Goal: Task Accomplishment & Management: Use online tool/utility

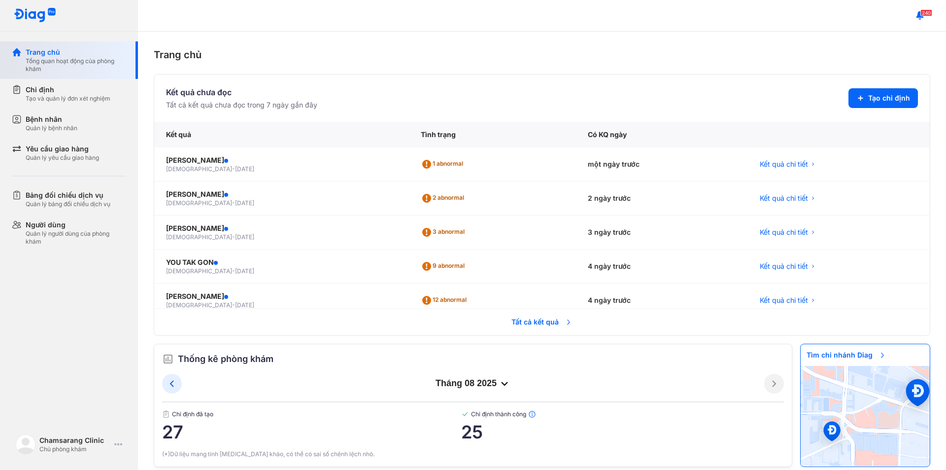
click at [50, 73] on div "Trang chủ Tổng quan hoạt động của phòng khám" at bounding box center [75, 59] width 126 height 37
click at [60, 98] on div "Tạo và quản lý đơn xét nghiệm" at bounding box center [68, 99] width 85 height 8
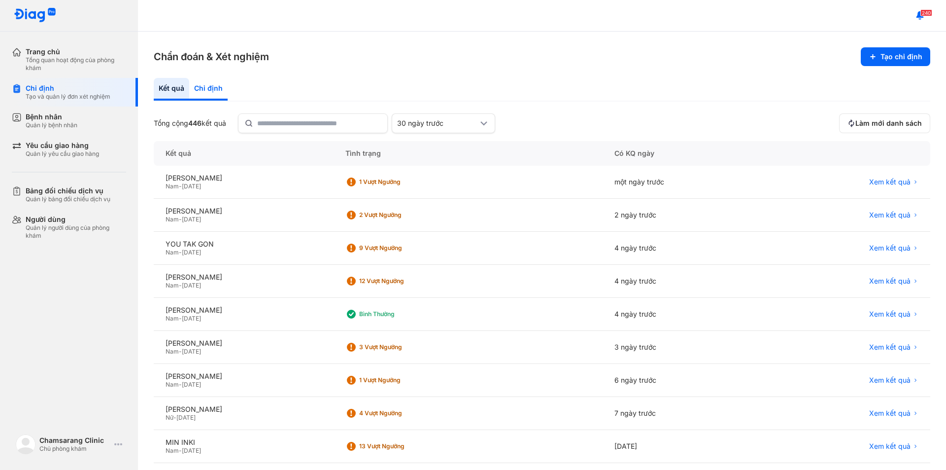
click at [215, 80] on div "Chỉ định" at bounding box center [208, 89] width 38 height 23
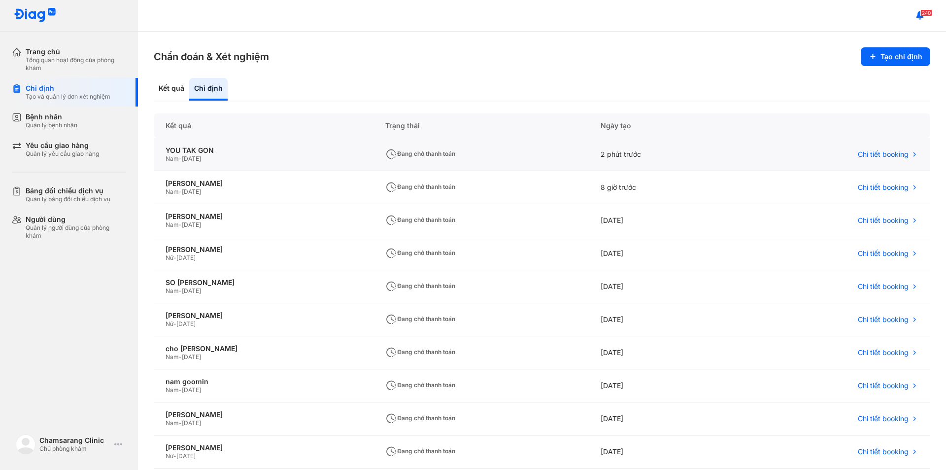
click at [330, 156] on div "YOU TAK GON Nam - [DATE]" at bounding box center [264, 154] width 220 height 33
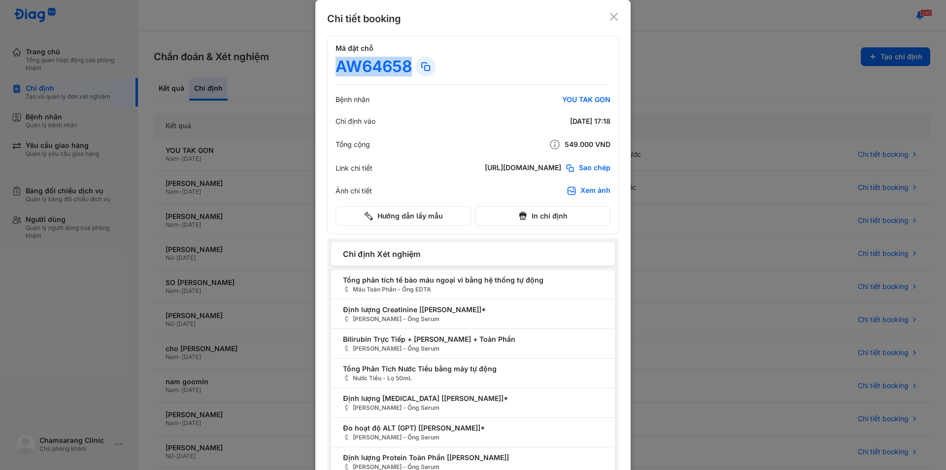
drag, startPoint x: 335, startPoint y: 66, endPoint x: 407, endPoint y: 70, distance: 72.1
click at [407, 70] on div "AW64658" at bounding box center [374, 67] width 76 height 20
copy div "AW64658"
click at [609, 14] on icon at bounding box center [614, 17] width 10 height 10
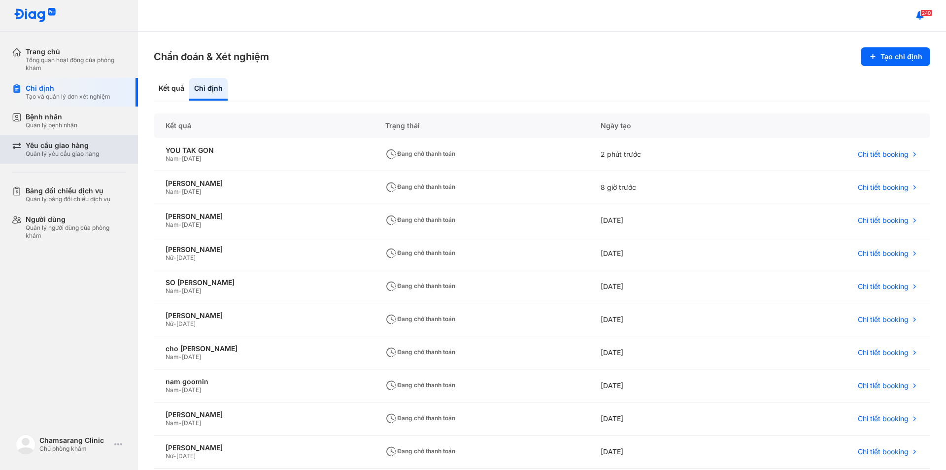
click at [57, 146] on div "Yêu cầu giao hàng" at bounding box center [62, 145] width 73 height 9
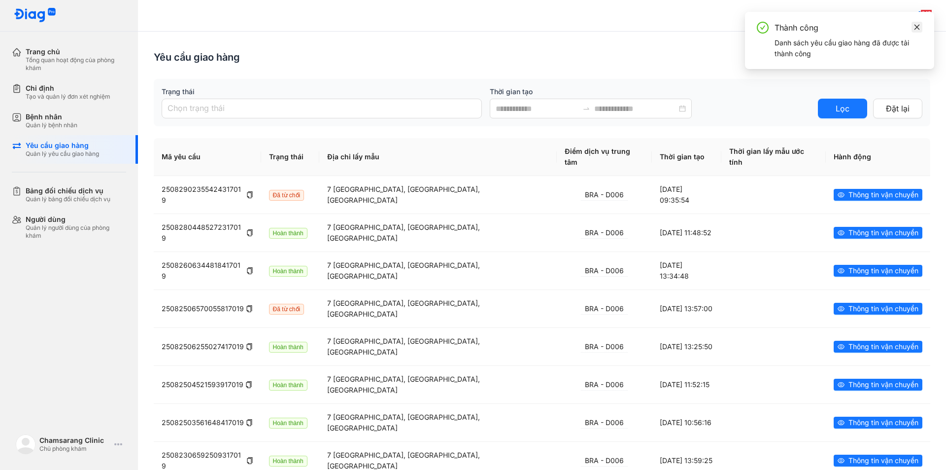
drag, startPoint x: 917, startPoint y: 25, endPoint x: 916, endPoint y: 30, distance: 5.0
click at [918, 24] on icon "close" at bounding box center [917, 27] width 7 height 7
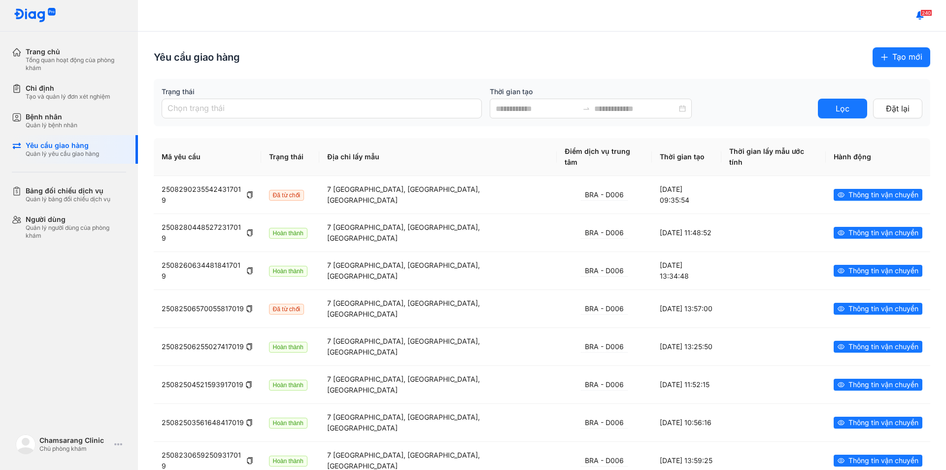
click at [893, 58] on span "Tạo mới" at bounding box center [908, 57] width 30 height 12
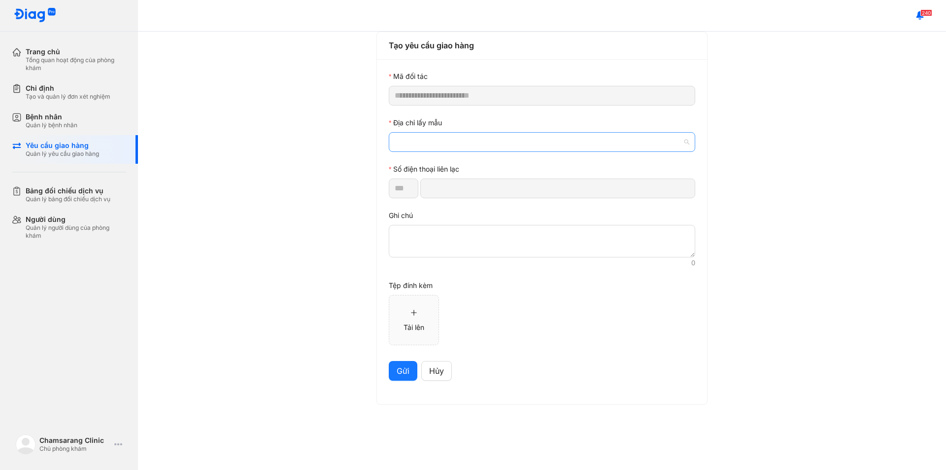
click at [457, 147] on span at bounding box center [542, 142] width 295 height 19
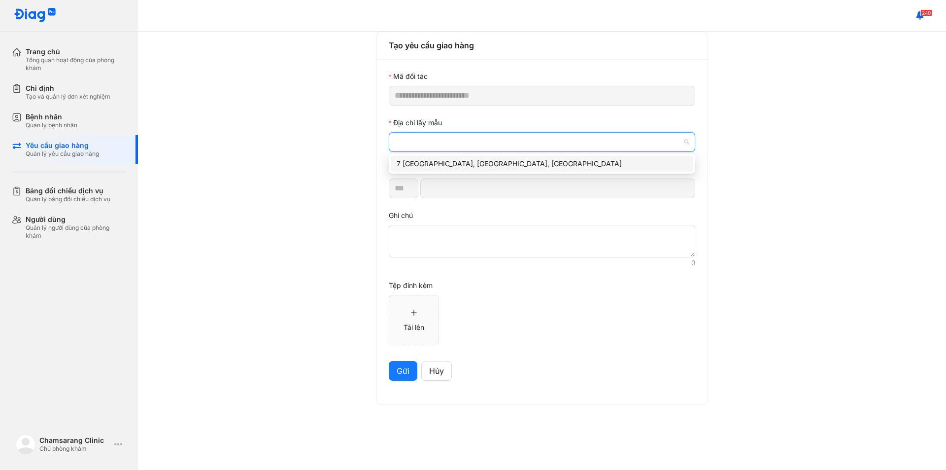
click at [469, 165] on div "7 [GEOGRAPHIC_DATA], [GEOGRAPHIC_DATA], [GEOGRAPHIC_DATA]" at bounding box center [542, 163] width 291 height 11
type input "*********"
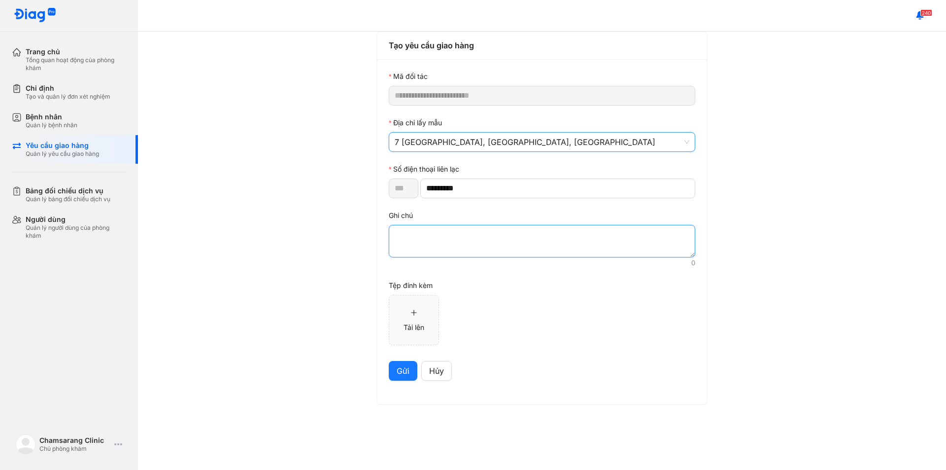
click at [460, 243] on textarea at bounding box center [542, 241] width 307 height 33
paste textarea "*******"
type textarea "*******"
click at [400, 371] on span "Gửi" at bounding box center [403, 371] width 13 height 12
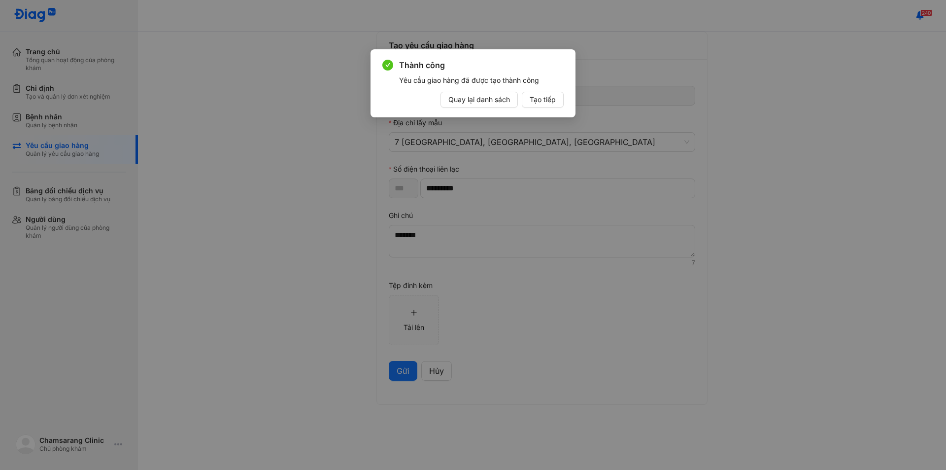
click at [488, 104] on span "Quay lại danh sách" at bounding box center [480, 99] width 62 height 11
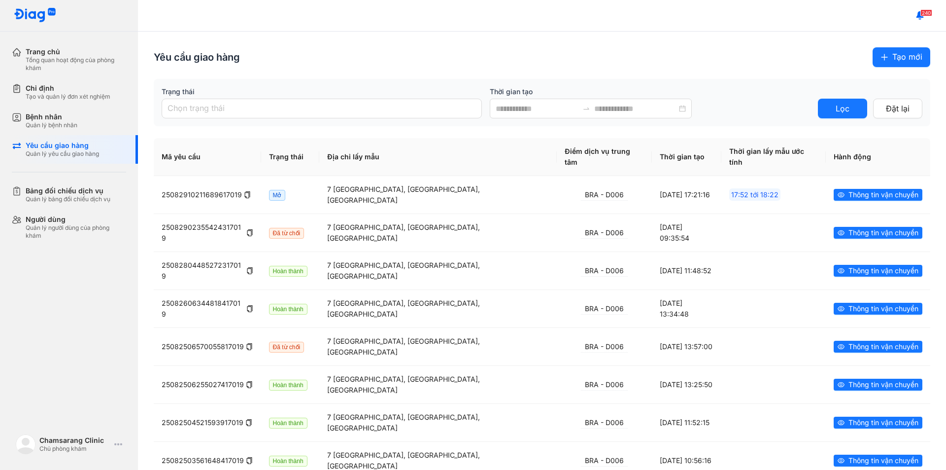
click at [437, 67] on div "Yêu cầu giao hàng Tạo mới" at bounding box center [542, 57] width 777 height 20
